Goal: Transaction & Acquisition: Purchase product/service

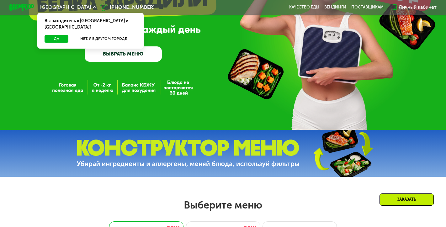
scroll to position [87, 0]
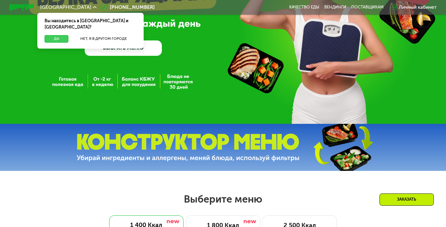
click at [50, 35] on button "Да" at bounding box center [57, 39] width 24 height 8
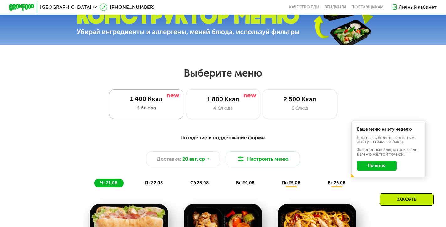
scroll to position [214, 0]
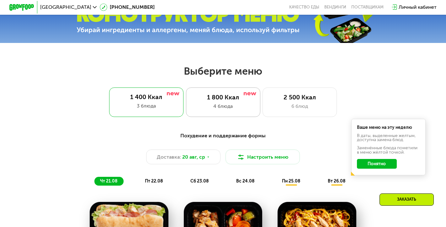
click at [206, 97] on div "1 800 Ккал" at bounding box center [222, 98] width 61 height 8
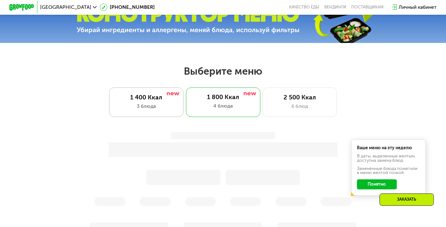
click at [139, 104] on div "3 блюда" at bounding box center [145, 107] width 61 height 8
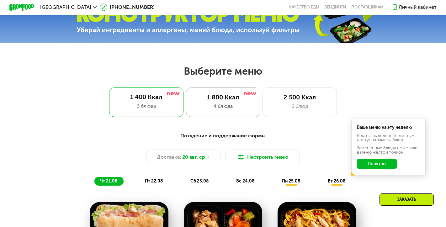
click at [262, 102] on div "1 800 Ккал 4 блюда" at bounding box center [299, 102] width 74 height 30
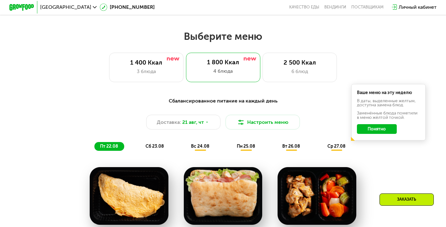
scroll to position [244, 0]
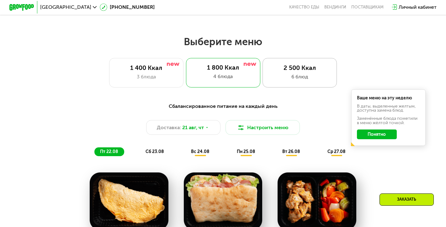
click at [293, 82] on div "2 500 Ккал 6 блюд" at bounding box center [299, 73] width 74 height 30
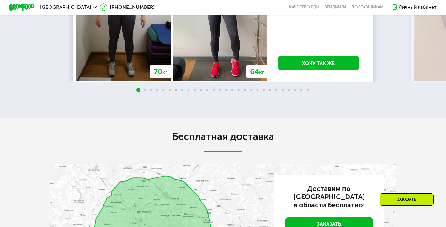
scroll to position [1144, 0]
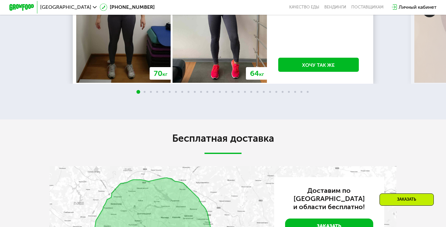
click at [429, 17] on img at bounding box center [429, 10] width 14 height 14
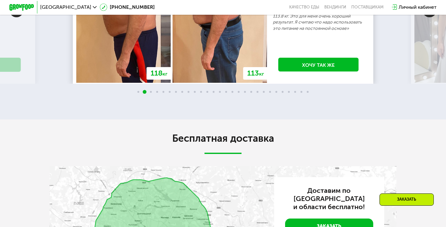
click at [428, 17] on img at bounding box center [429, 10] width 14 height 14
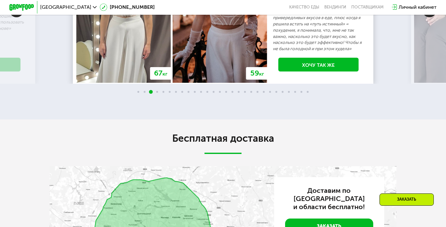
click at [19, 17] on img at bounding box center [16, 10] width 14 height 14
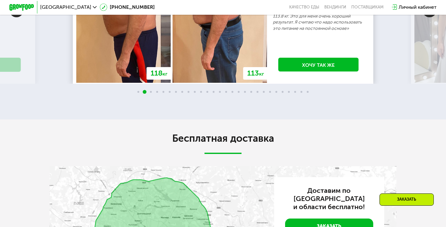
click at [427, 17] on img at bounding box center [429, 10] width 14 height 14
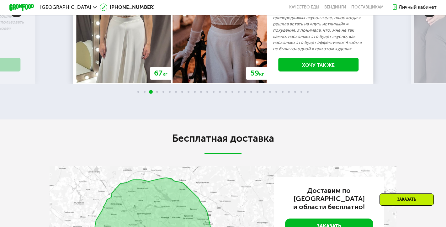
click at [427, 17] on img at bounding box center [429, 10] width 14 height 14
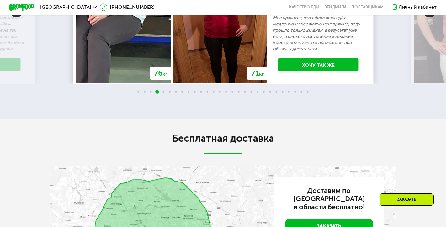
click at [427, 17] on img at bounding box center [429, 10] width 14 height 14
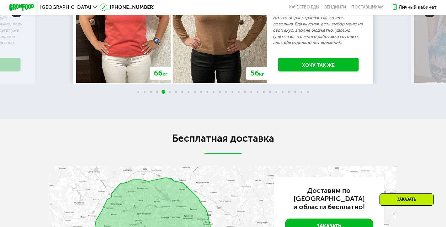
click at [427, 17] on img at bounding box center [429, 10] width 14 height 14
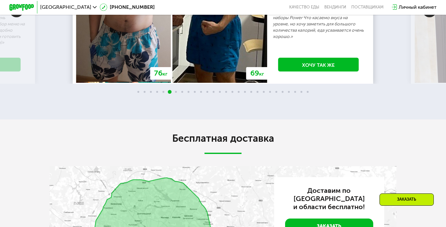
click at [427, 17] on img at bounding box center [429, 10] width 14 height 14
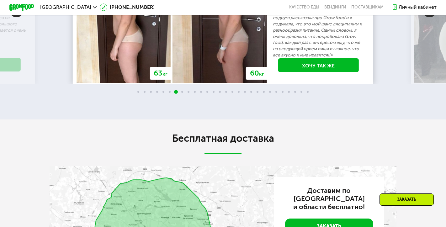
click at [427, 17] on img at bounding box center [429, 10] width 14 height 14
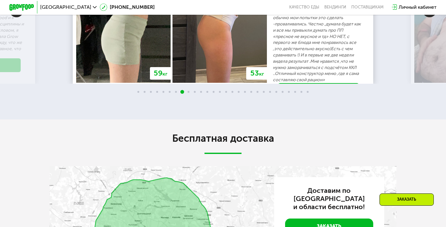
click at [427, 17] on img at bounding box center [429, 10] width 14 height 14
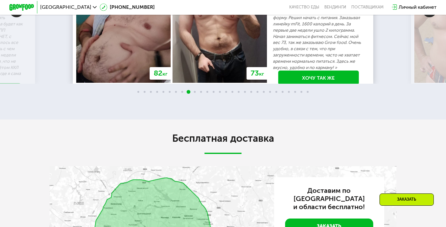
click at [427, 17] on img at bounding box center [429, 10] width 14 height 14
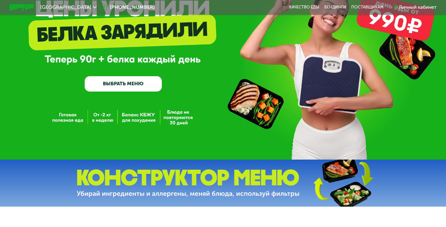
scroll to position [0, 0]
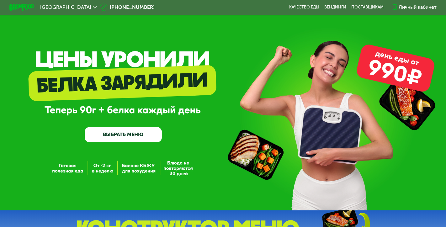
click at [144, 133] on link "ВЫБРАТЬ МЕНЮ" at bounding box center [123, 134] width 77 height 15
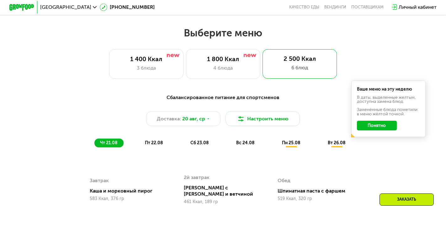
scroll to position [264, 0]
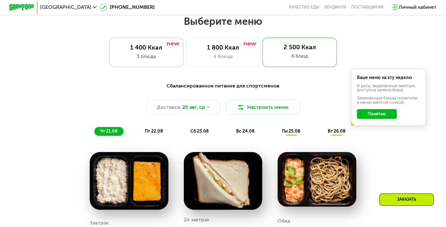
click at [186, 51] on div "1 400 Ккал 3 блюда" at bounding box center [223, 53] width 74 height 30
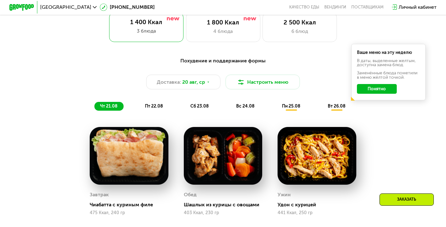
scroll to position [281, 0]
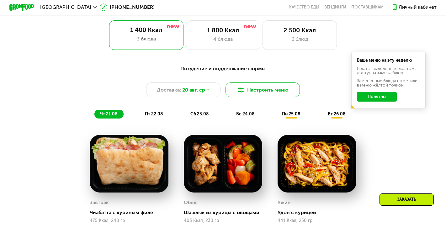
click at [254, 92] on button "Настроить меню" at bounding box center [262, 89] width 74 height 15
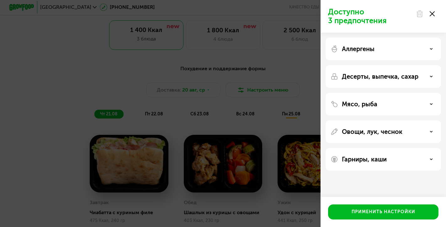
click at [371, 76] on p "Десерты, выпечка, сахар" at bounding box center [380, 77] width 76 height 8
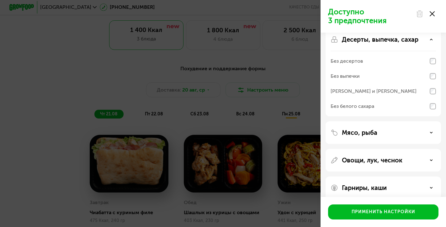
scroll to position [45, 0]
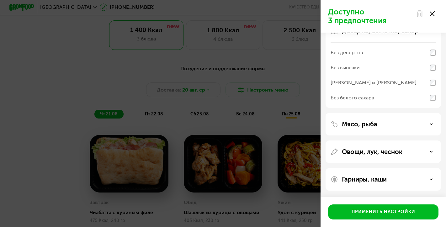
click at [402, 125] on div "Мясо, рыба" at bounding box center [382, 124] width 105 height 8
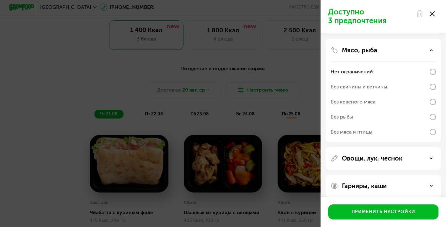
scroll to position [126, 0]
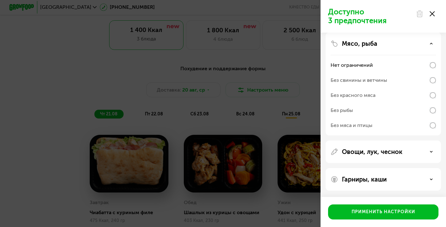
click at [398, 154] on p "Овощи, лук, чеснок" at bounding box center [372, 152] width 60 height 8
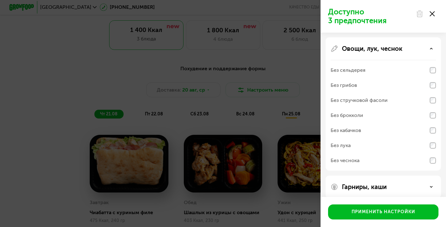
scroll to position [237, 0]
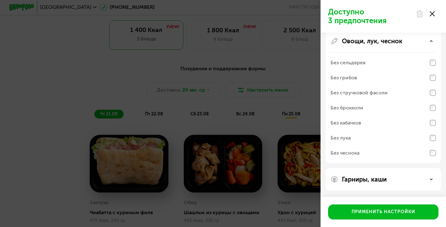
click at [390, 178] on div "Гарниры, каши" at bounding box center [382, 180] width 105 height 8
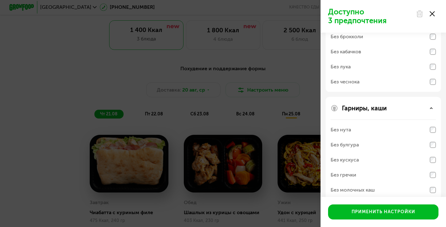
scroll to position [317, 0]
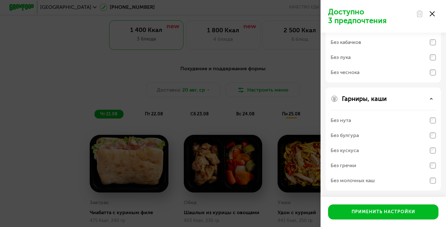
click at [433, 14] on icon at bounding box center [431, 13] width 5 height 5
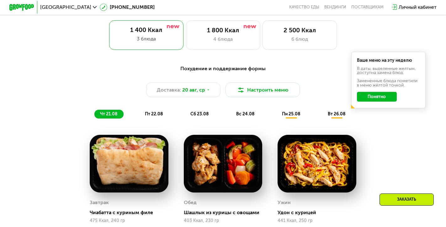
click at [185, 118] on div "пт 22.08" at bounding box center [200, 114] width 30 height 9
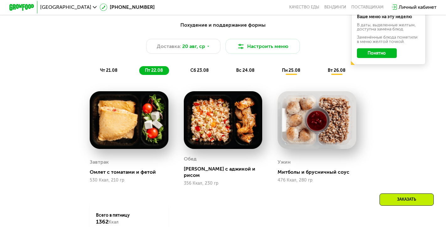
scroll to position [326, 0]
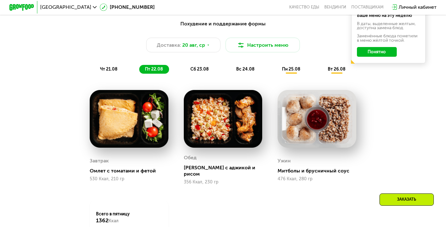
click at [198, 70] on span "сб 23.08" at bounding box center [199, 68] width 18 height 5
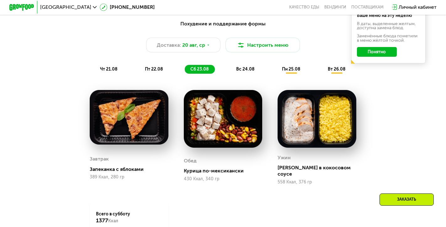
click at [248, 69] on span "вс 24.08" at bounding box center [245, 68] width 18 height 5
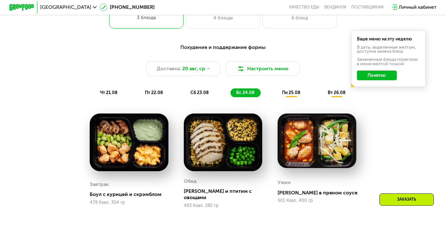
scroll to position [303, 0]
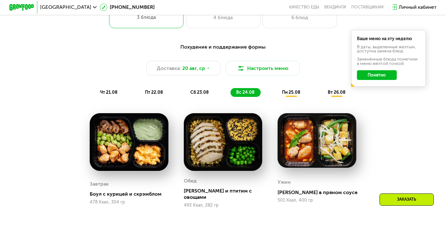
click at [287, 90] on span "пн 25.08" at bounding box center [291, 92] width 18 height 5
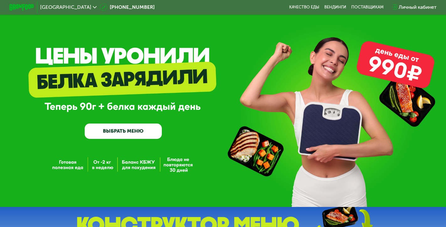
scroll to position [0, 0]
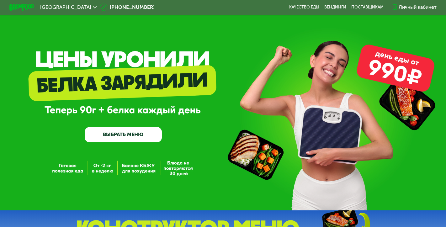
click at [337, 7] on link "Вендинги" at bounding box center [335, 7] width 22 height 5
